Goal: Find specific fact: Find specific fact

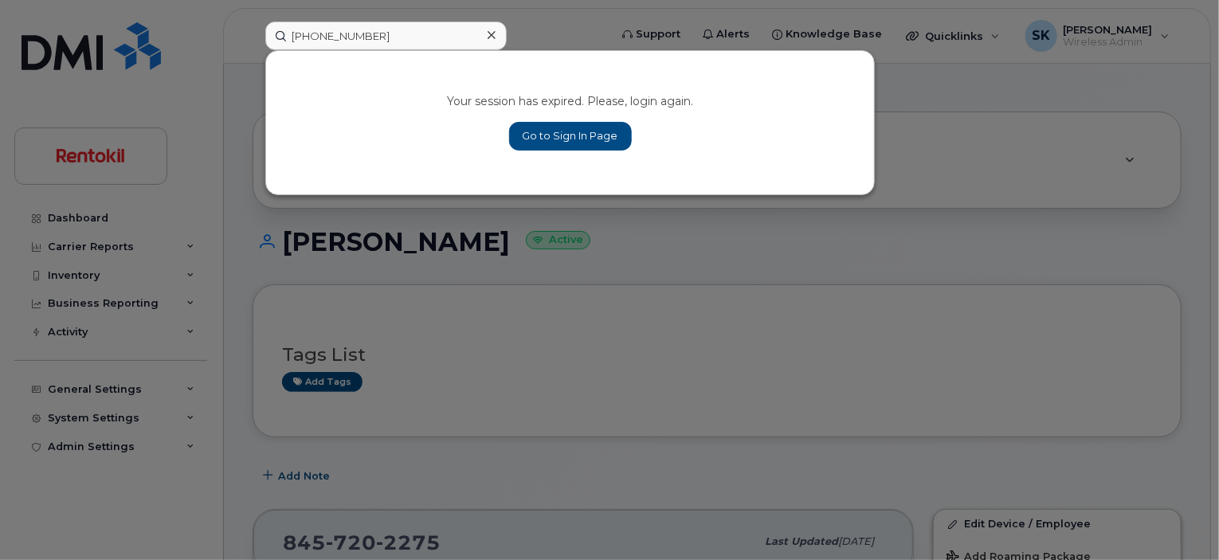
type input "[PHONE_NUMBER]"
click at [550, 137] on link "Go to Sign In Page" at bounding box center [570, 136] width 123 height 29
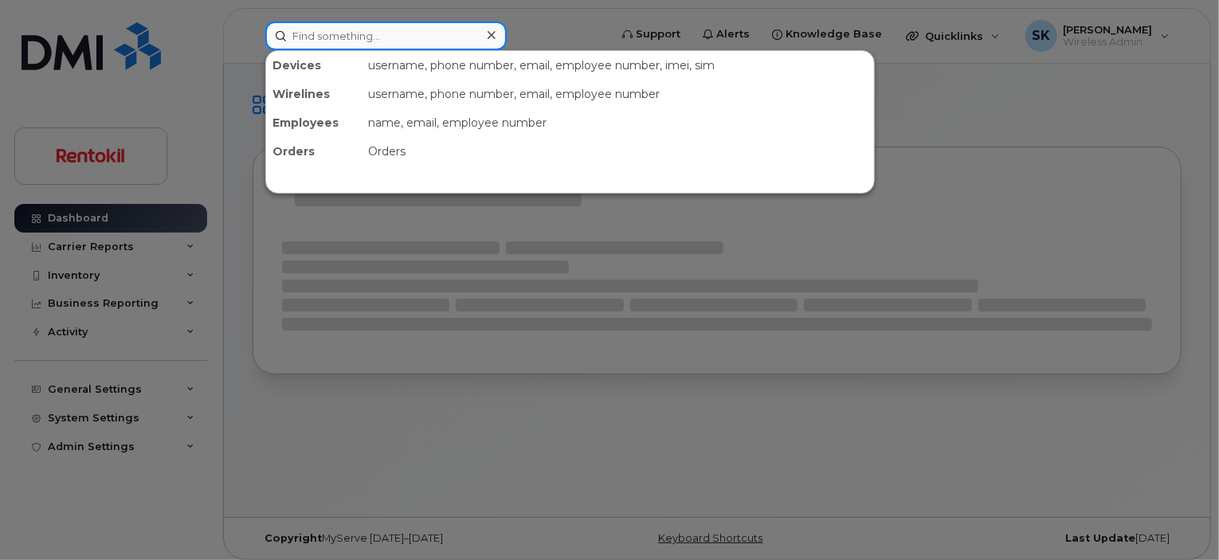
click at [335, 37] on input at bounding box center [385, 36] width 241 height 29
paste input "[PHONE_NUMBER]"
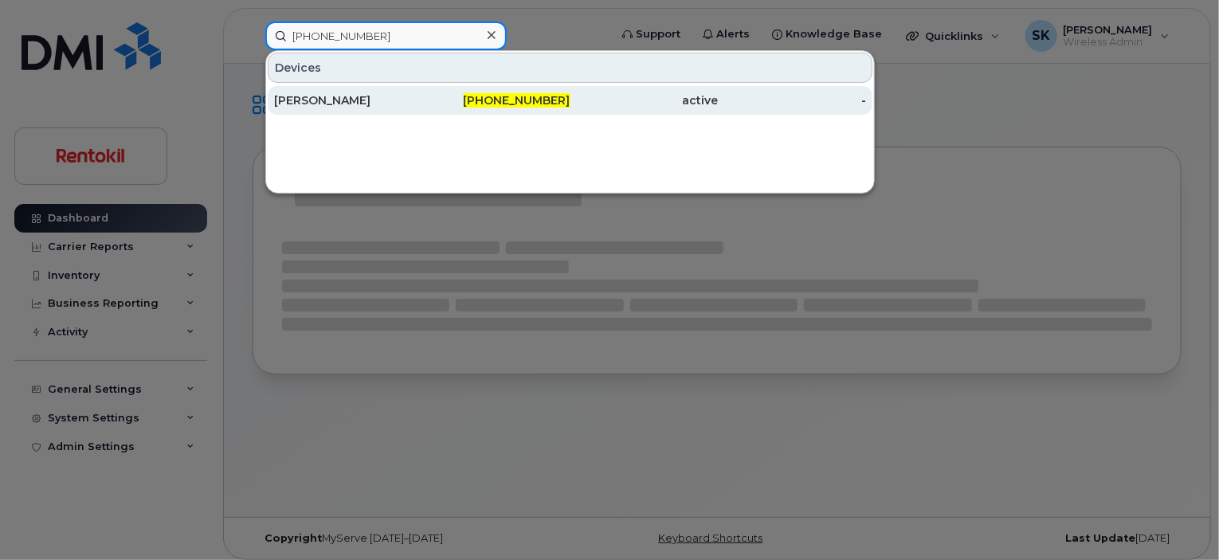
type input "[PHONE_NUMBER]"
click at [335, 102] on div "[PERSON_NAME]" at bounding box center [348, 100] width 148 height 16
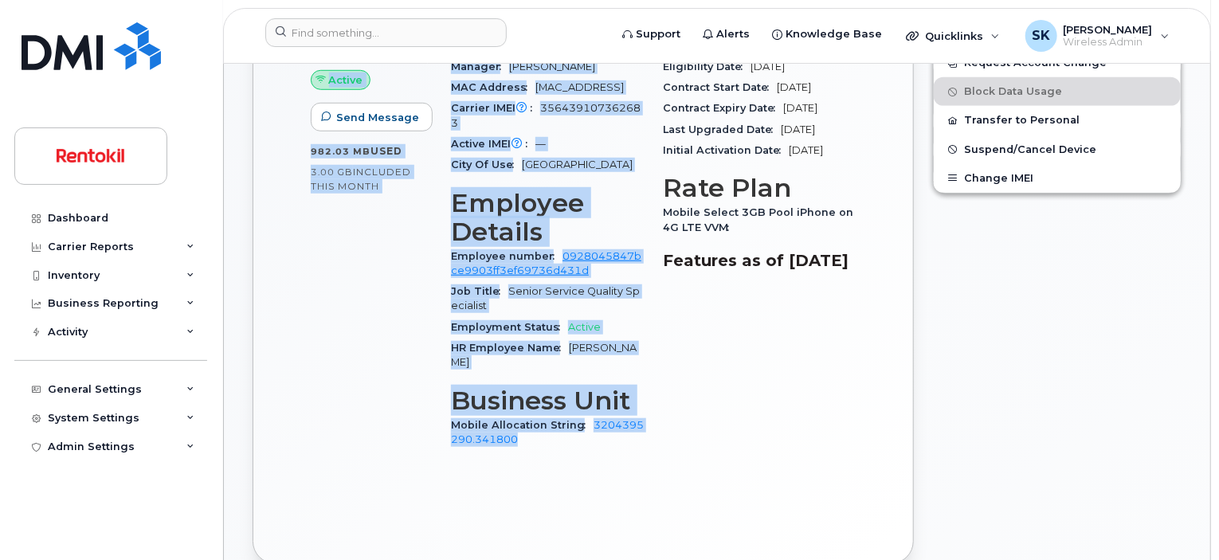
scroll to position [559, 0]
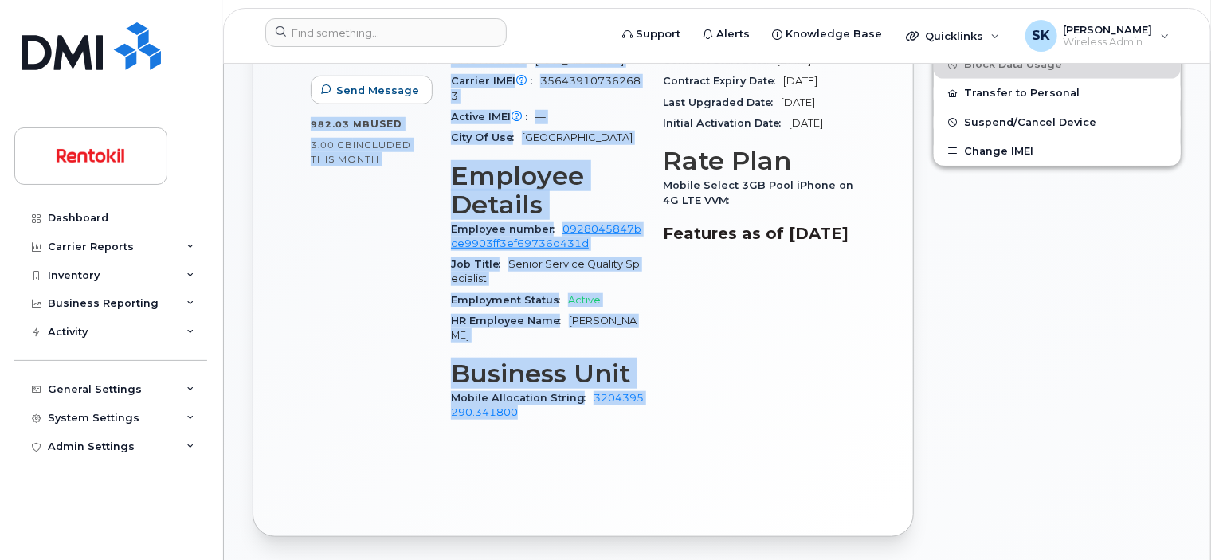
drag, startPoint x: 309, startPoint y: 200, endPoint x: 726, endPoint y: 427, distance: 474.6
click at [726, 427] on div "901 277 9452 Last updated Aug 29, 2025 Active Send Message 982.03 MB  used 3.00…" at bounding box center [583, 176] width 661 height 722
copy div "901 277 9452 Last updated Aug 29, 2025 Active Send Message 982.03 MB  used 3.00…"
